Goal: Task Accomplishment & Management: Manage account settings

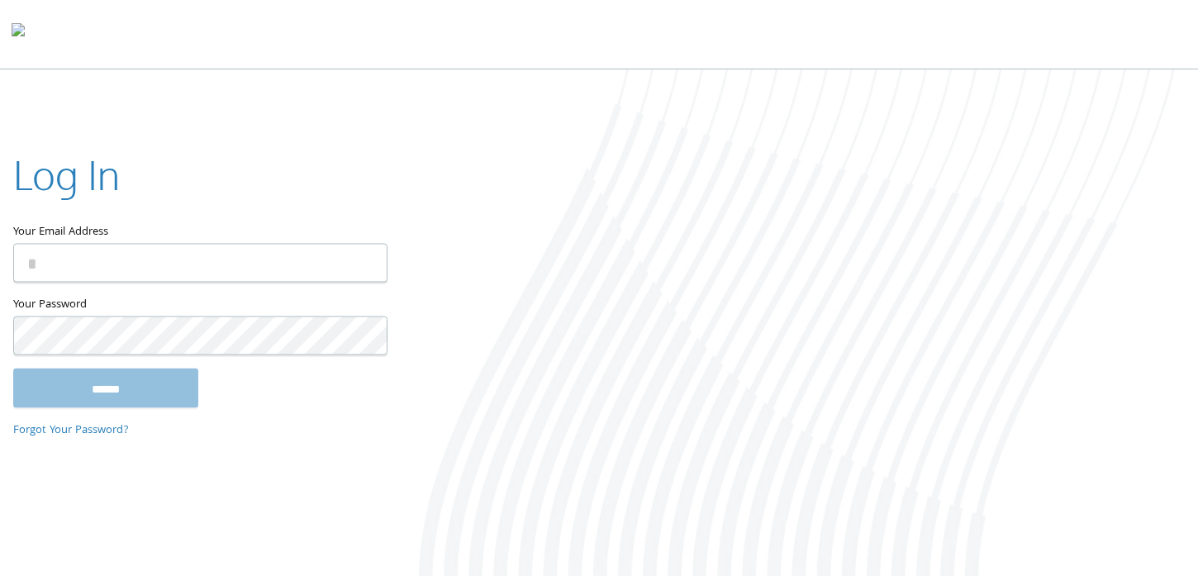
type input "**********"
click at [439, 169] on div at bounding box center [798, 324] width 799 height 510
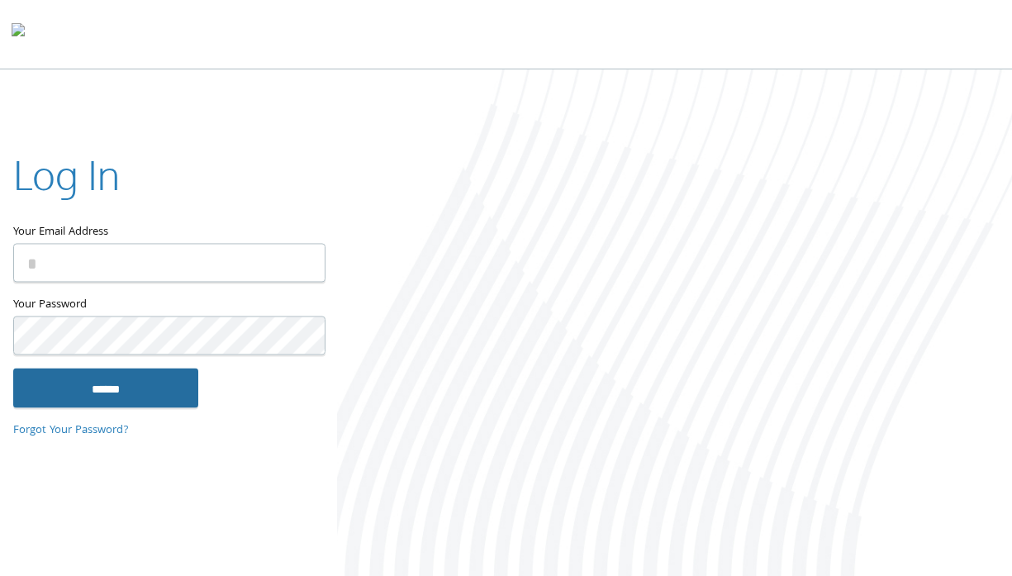
type input "**********"
click at [123, 407] on input "******" at bounding box center [105, 388] width 185 height 40
